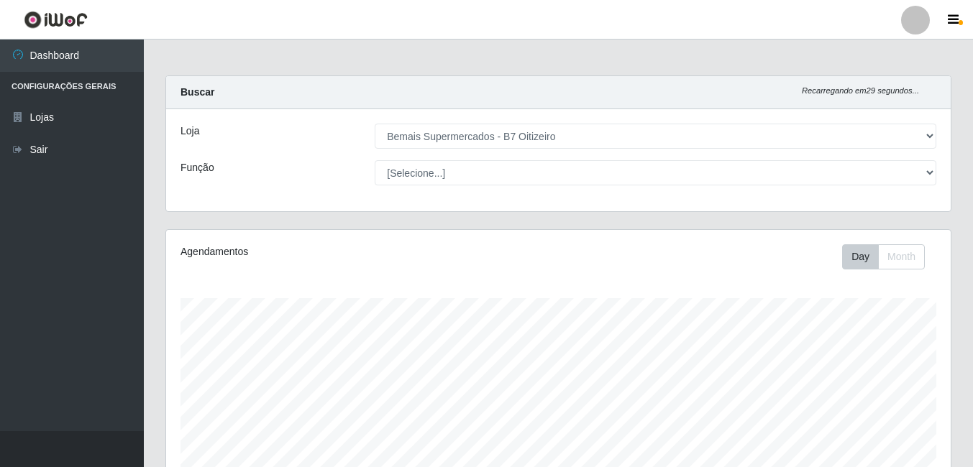
select select "411"
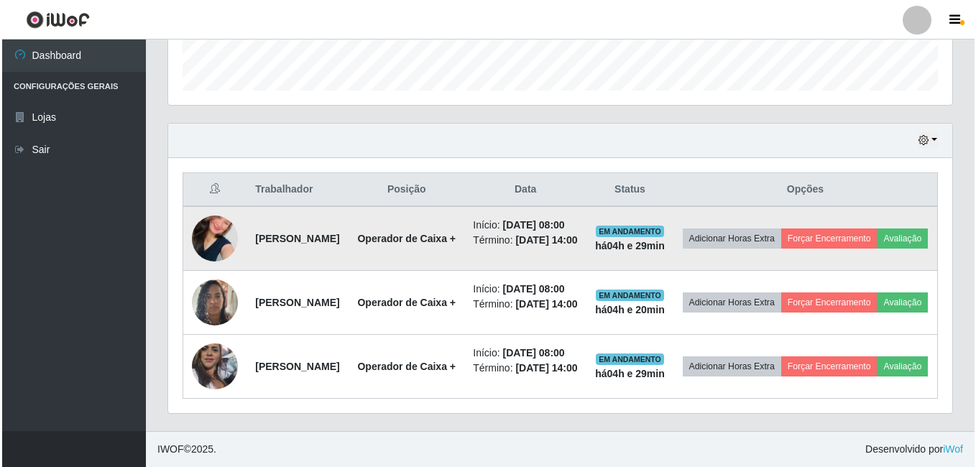
scroll to position [298, 785]
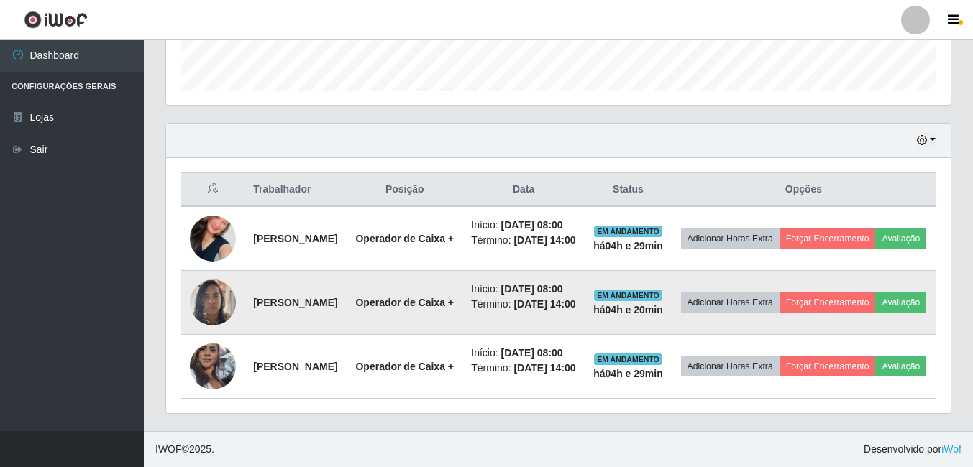
click at [212, 319] on img at bounding box center [213, 302] width 46 height 61
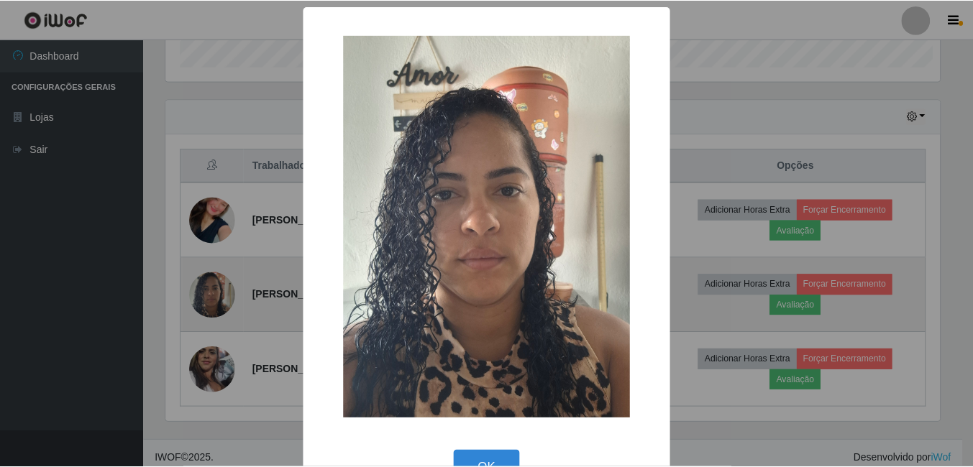
scroll to position [298, 777]
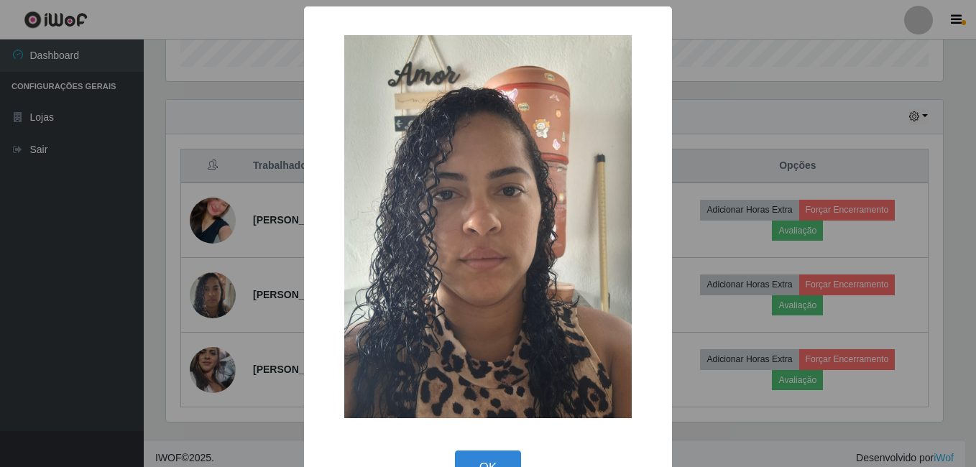
click at [229, 260] on div "× OK Cancel" at bounding box center [488, 233] width 976 height 467
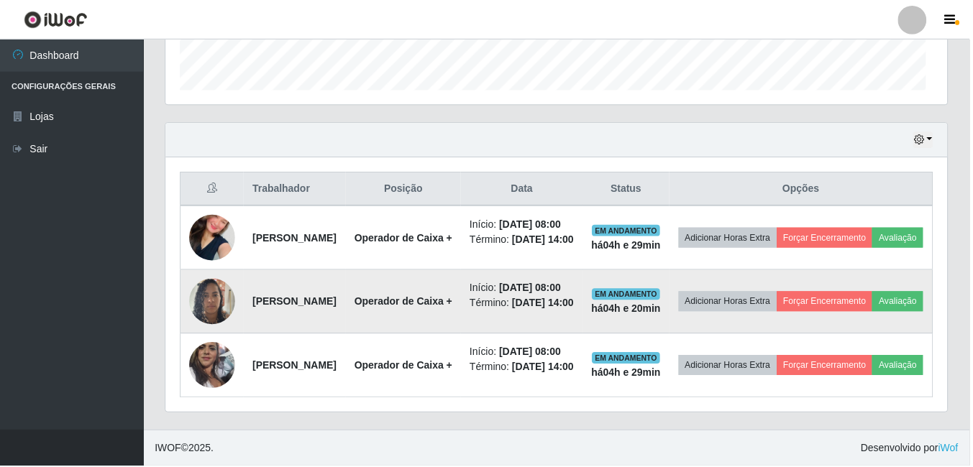
scroll to position [298, 785]
